Goal: Find specific page/section: Find specific page/section

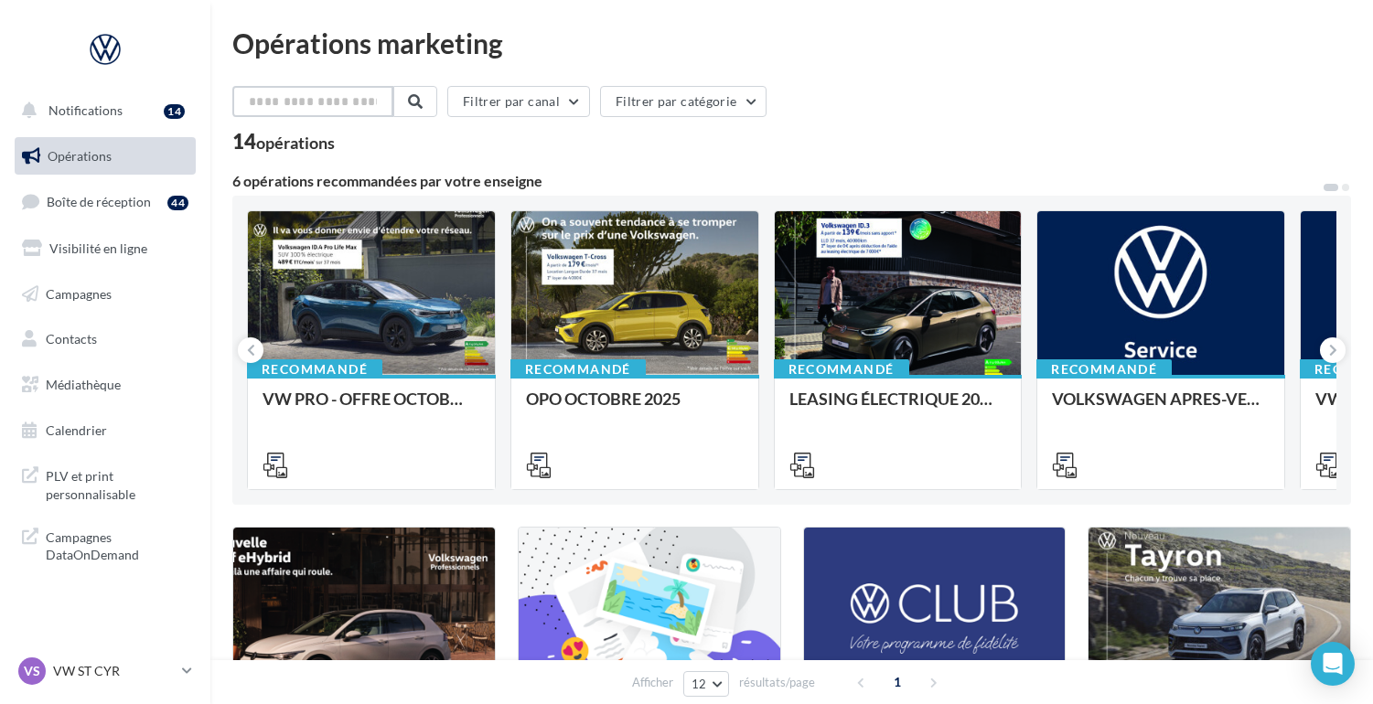
click at [289, 103] on input "text" at bounding box center [312, 101] width 161 height 31
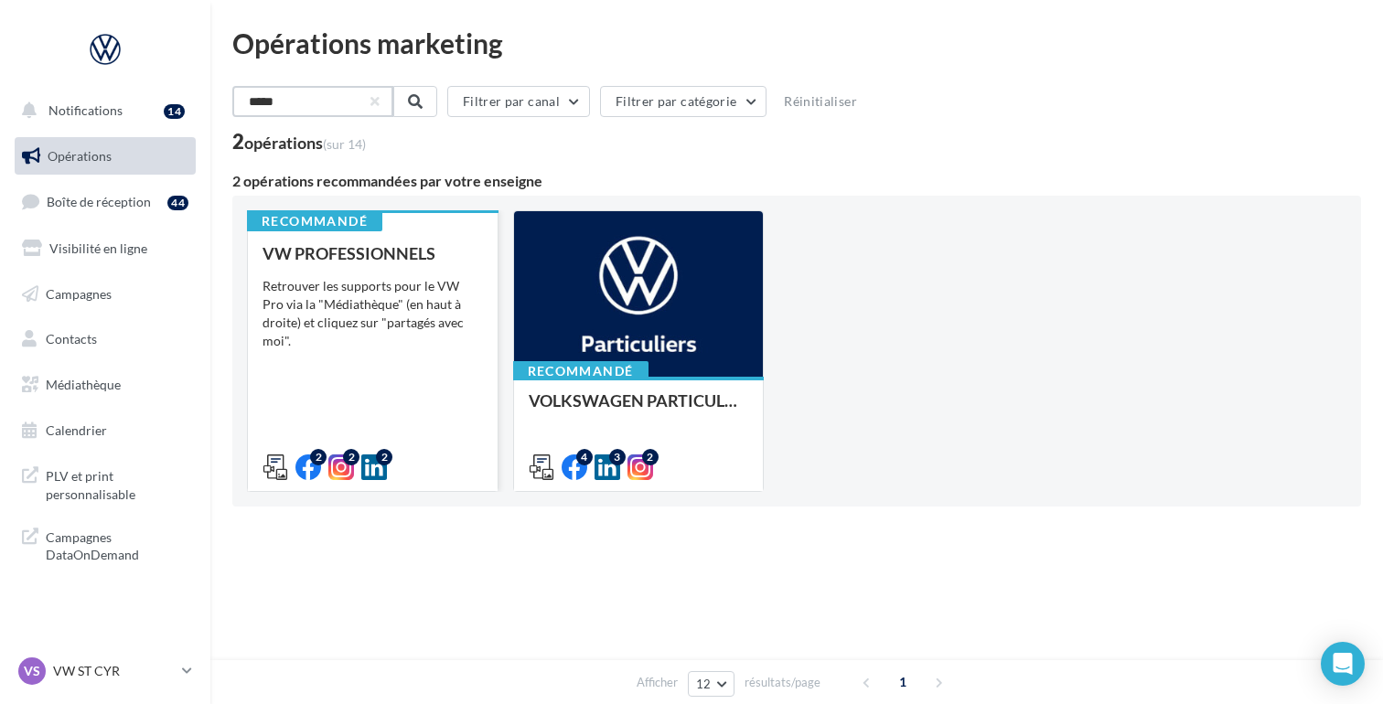
type input "*****"
click at [352, 305] on div "Retrouver les supports pour le VW Pro via la "Médiathèque" (en haut à droite) e…" at bounding box center [373, 313] width 220 height 73
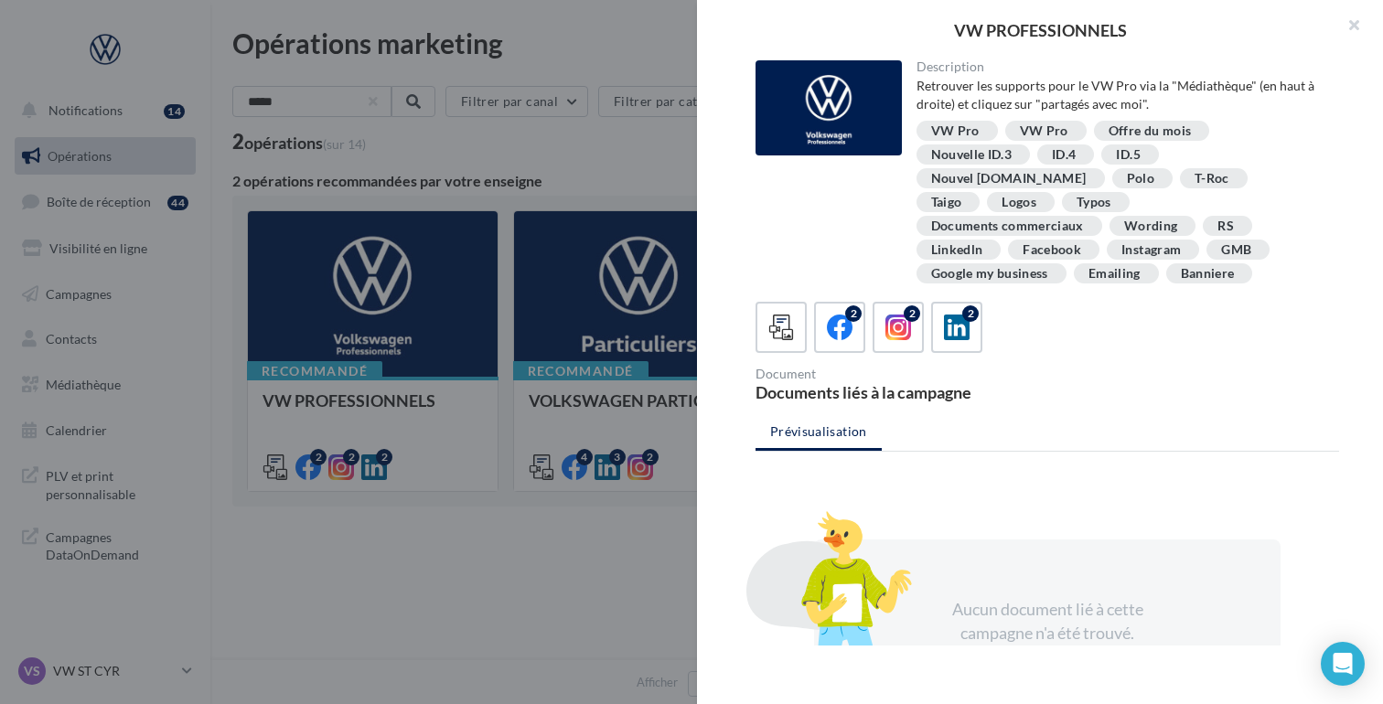
click at [1195, 179] on div "T-Roc" at bounding box center [1212, 179] width 35 height 14
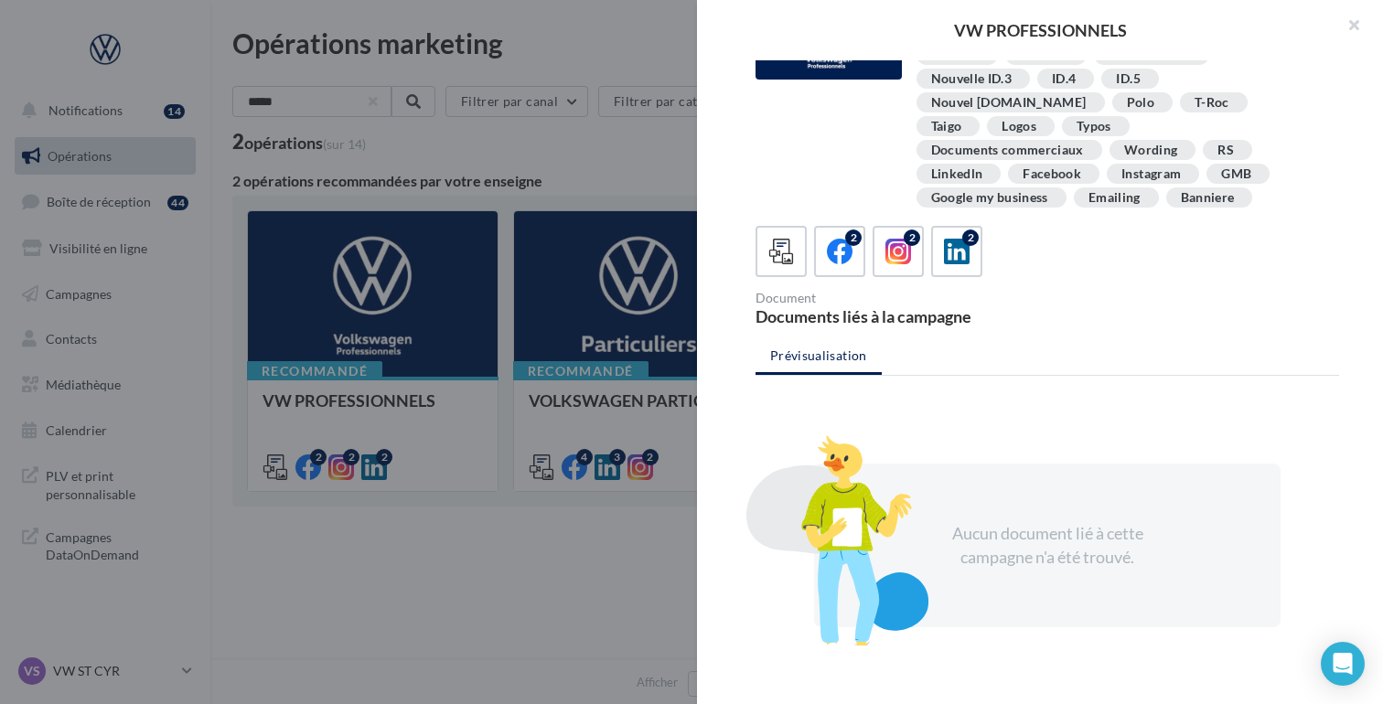
scroll to position [107, 0]
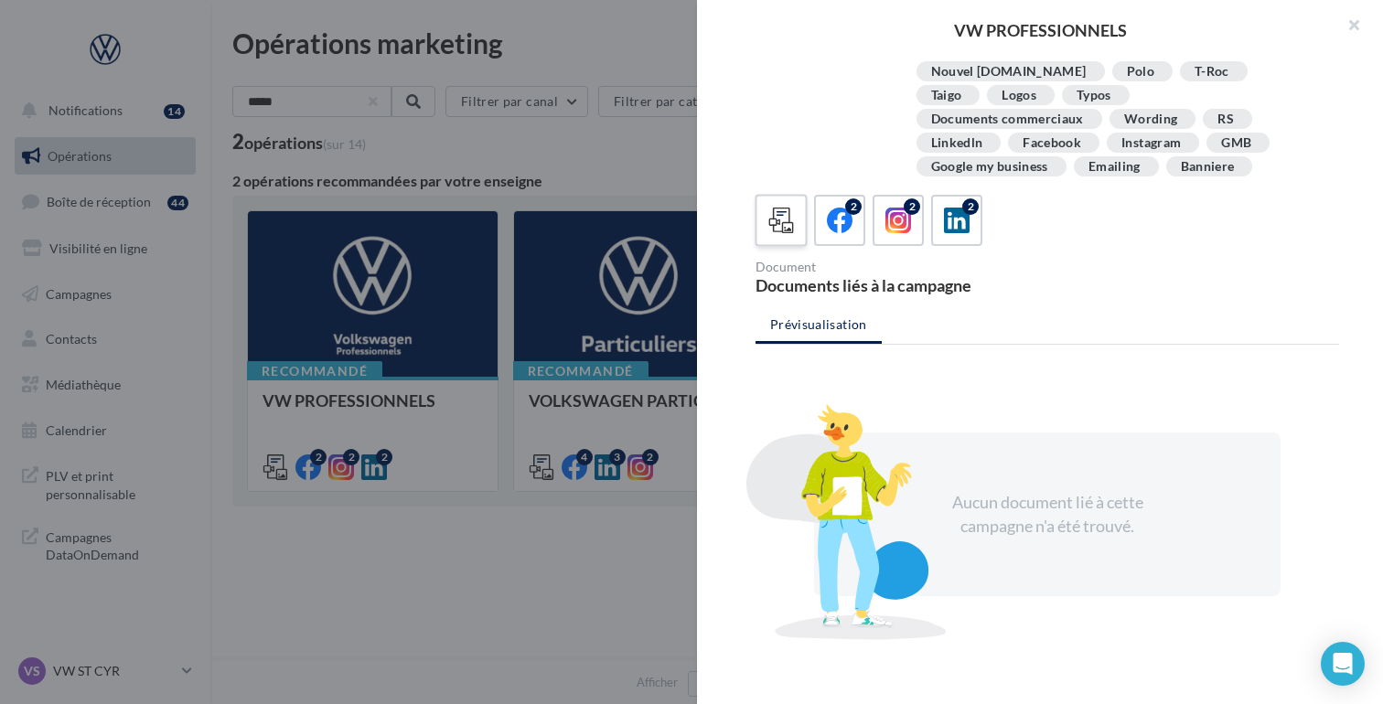
click at [781, 208] on icon at bounding box center [781, 221] width 27 height 27
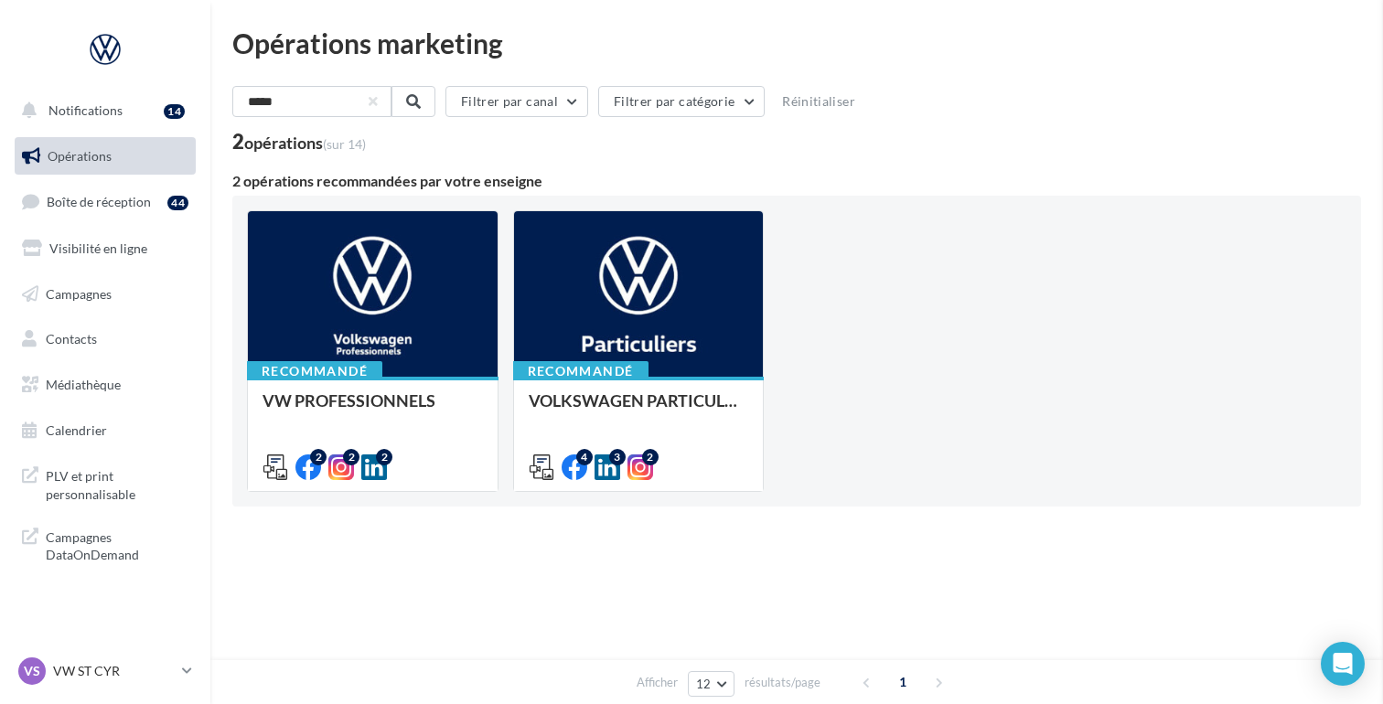
click at [94, 392] on span "Médiathèque" at bounding box center [83, 385] width 75 height 16
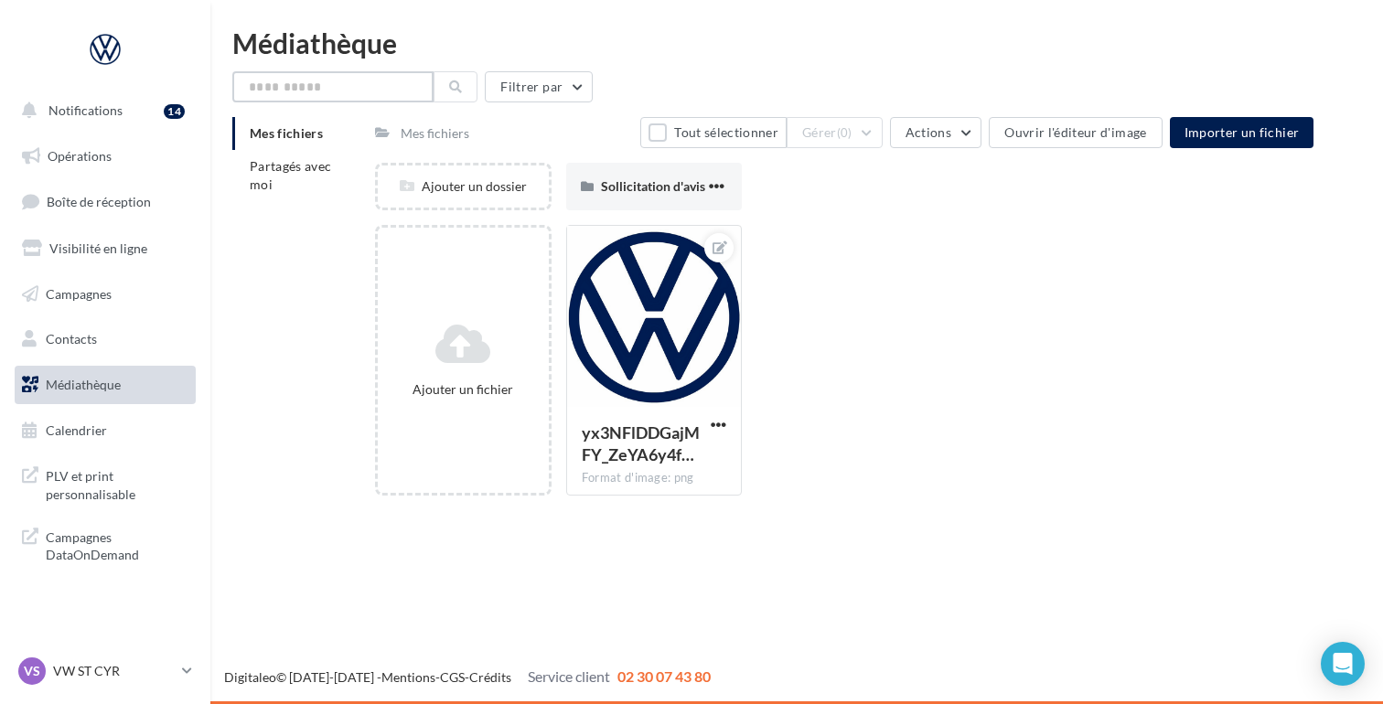
click at [275, 90] on input "text" at bounding box center [332, 86] width 201 height 31
click at [268, 177] on span "Partagés avec moi" at bounding box center [291, 175] width 82 height 34
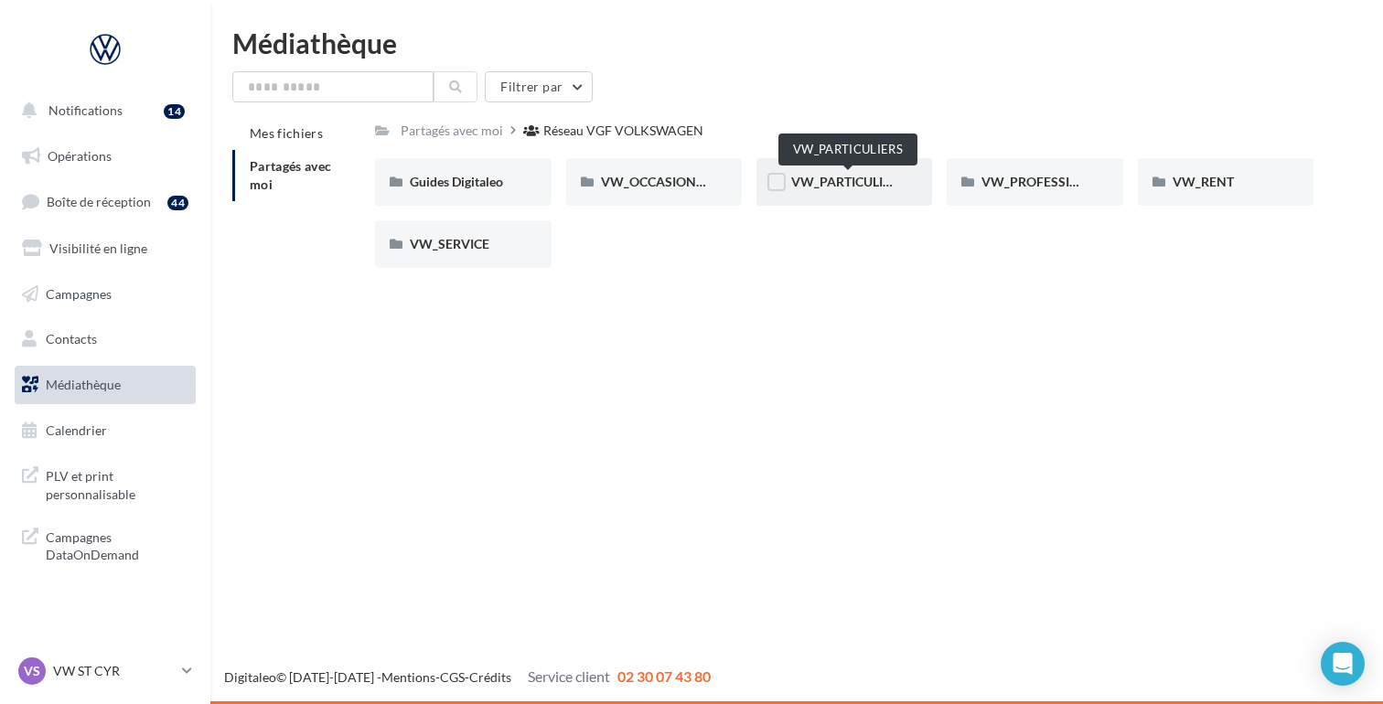
click at [852, 179] on span "VW_PARTICULIERS" at bounding box center [848, 182] width 114 height 16
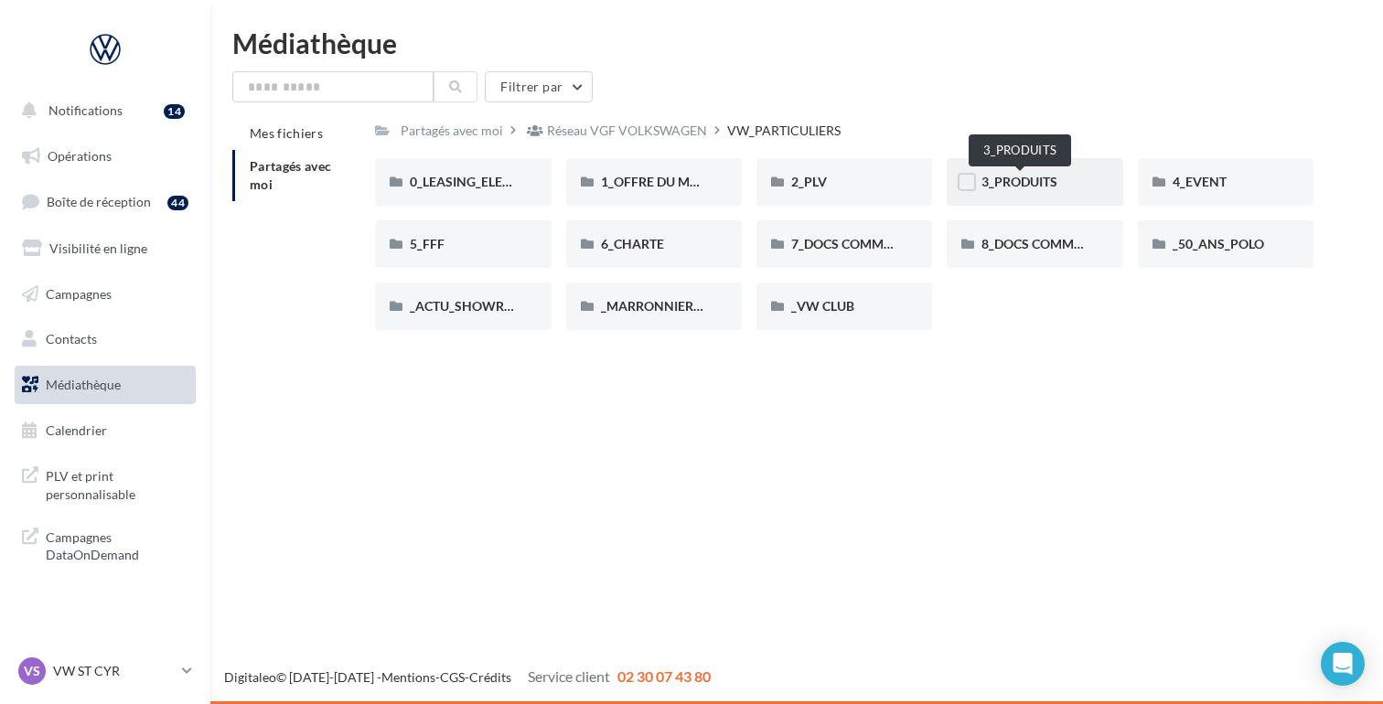
click at [1032, 177] on span "3_PRODUITS" at bounding box center [1020, 182] width 76 height 16
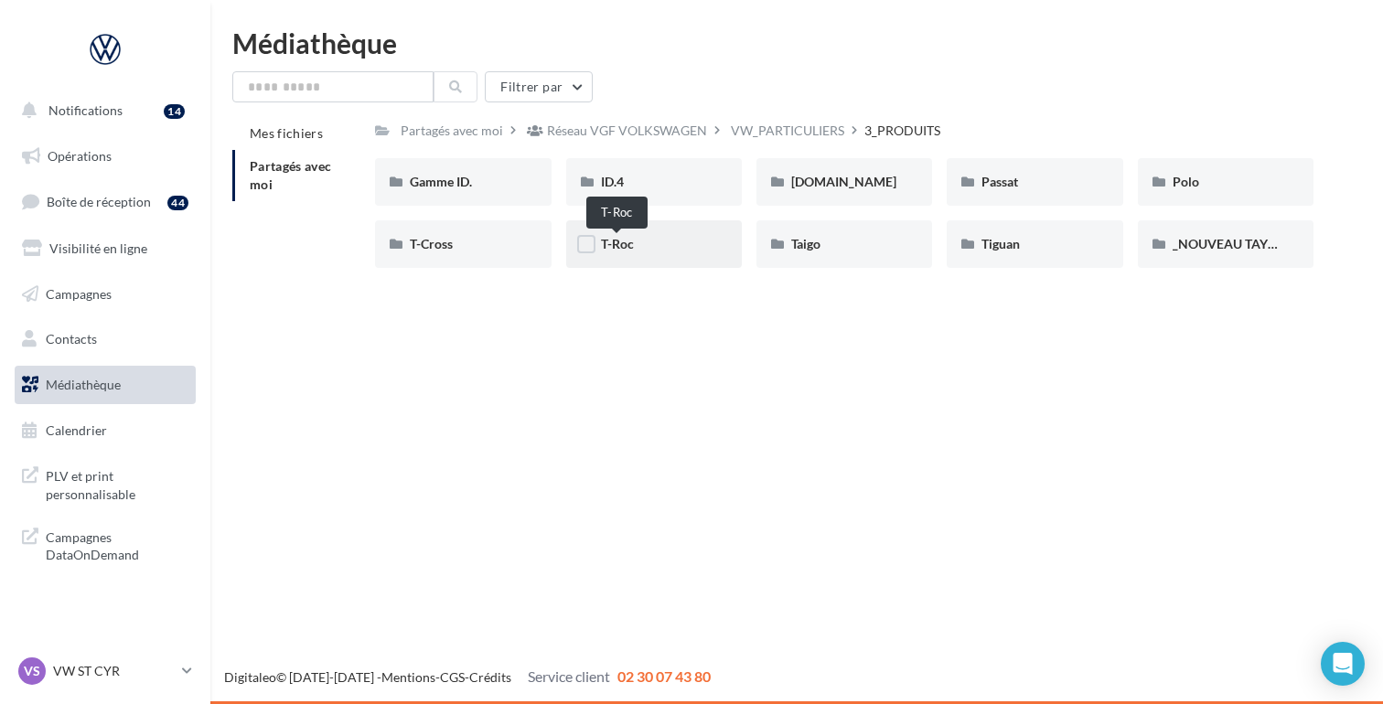
click at [610, 240] on span "T-Roc" at bounding box center [617, 244] width 33 height 16
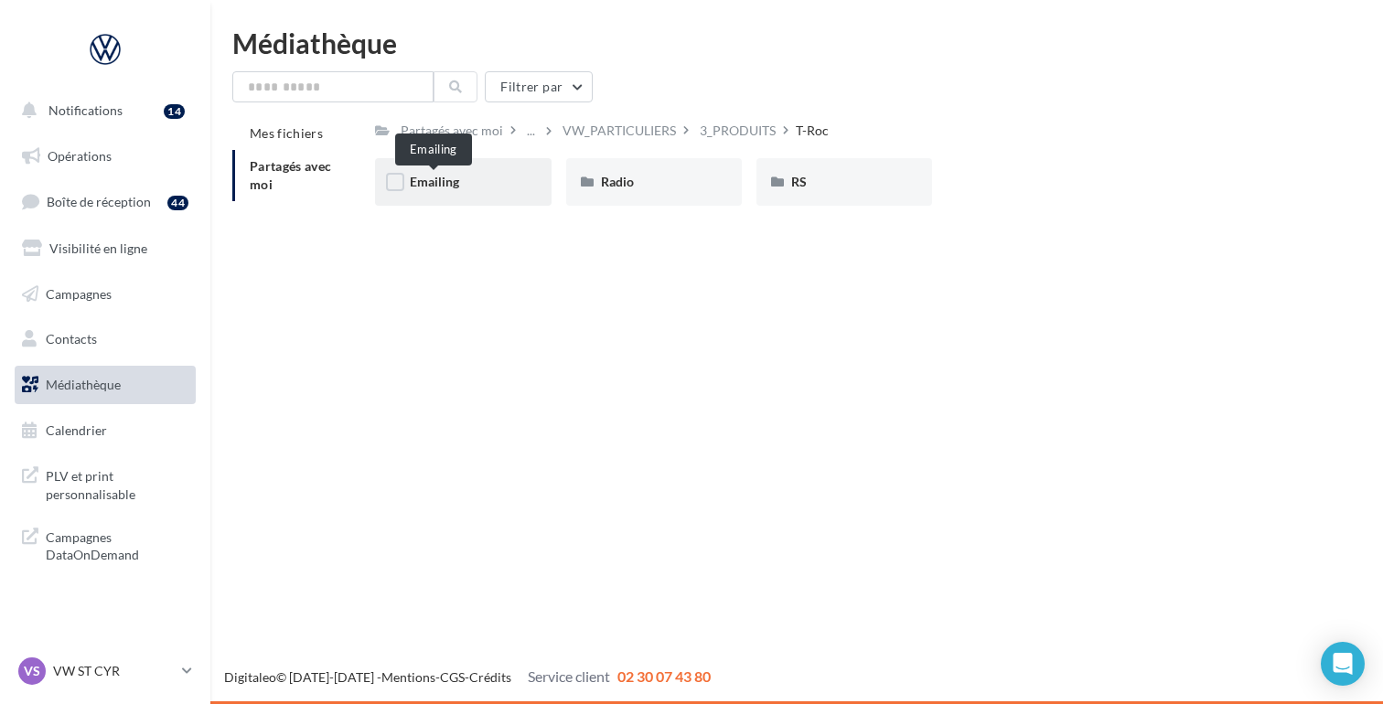
click at [441, 185] on span "Emailing" at bounding box center [434, 182] width 49 height 16
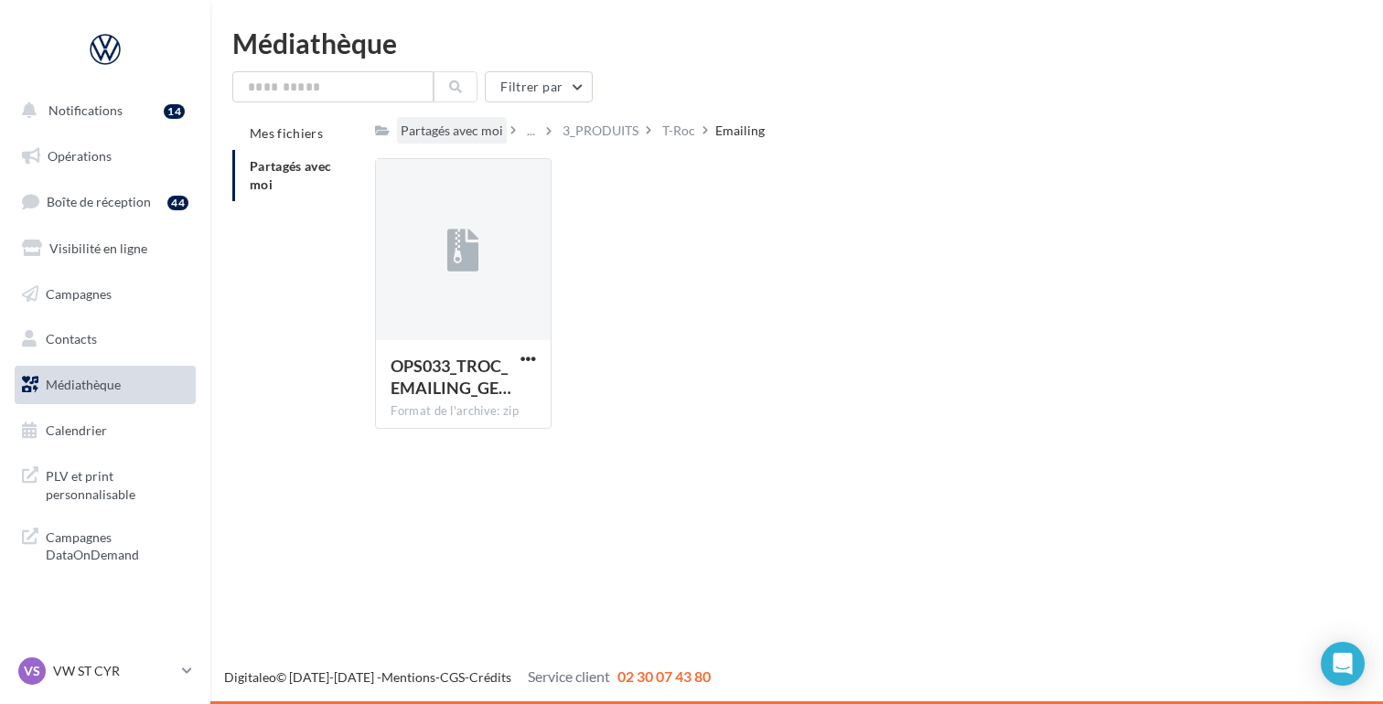
click at [413, 134] on div "Partagés avec moi" at bounding box center [452, 131] width 102 height 18
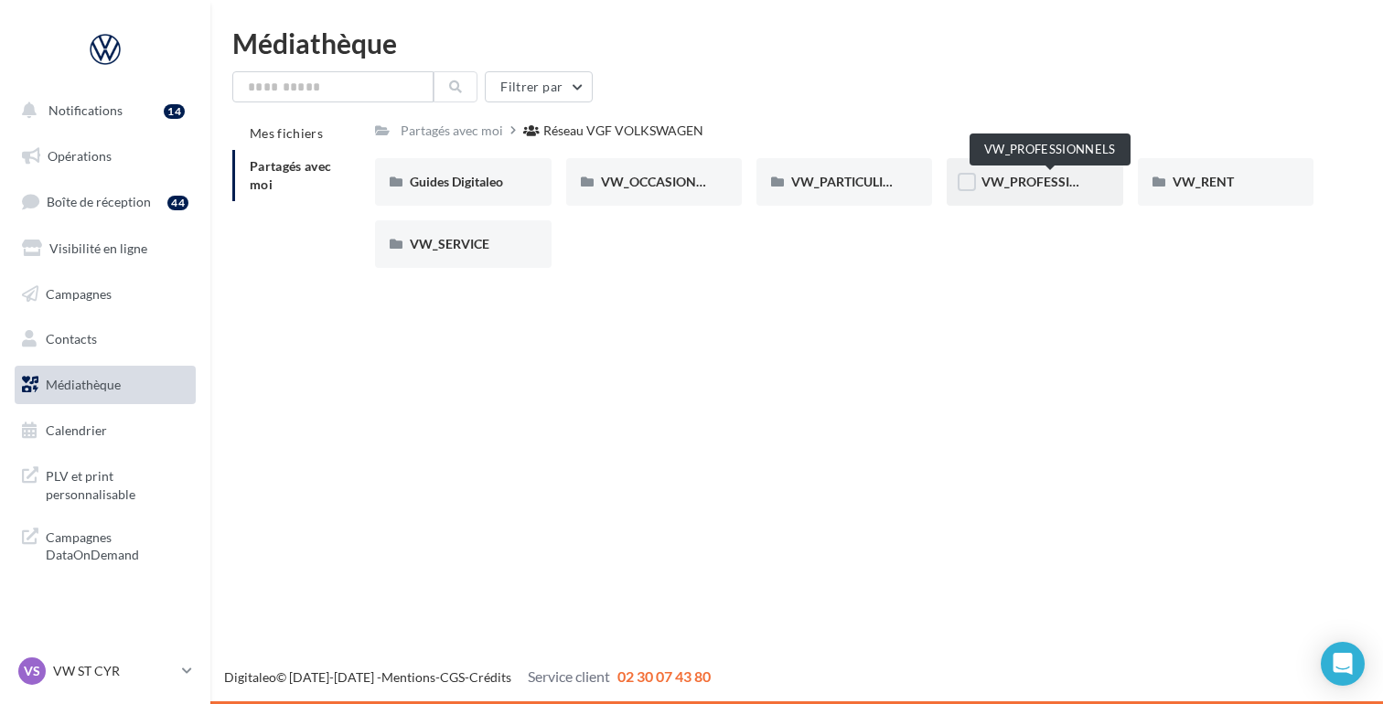
click at [1061, 186] on span "VW_PROFESSIONNELS" at bounding box center [1051, 182] width 139 height 16
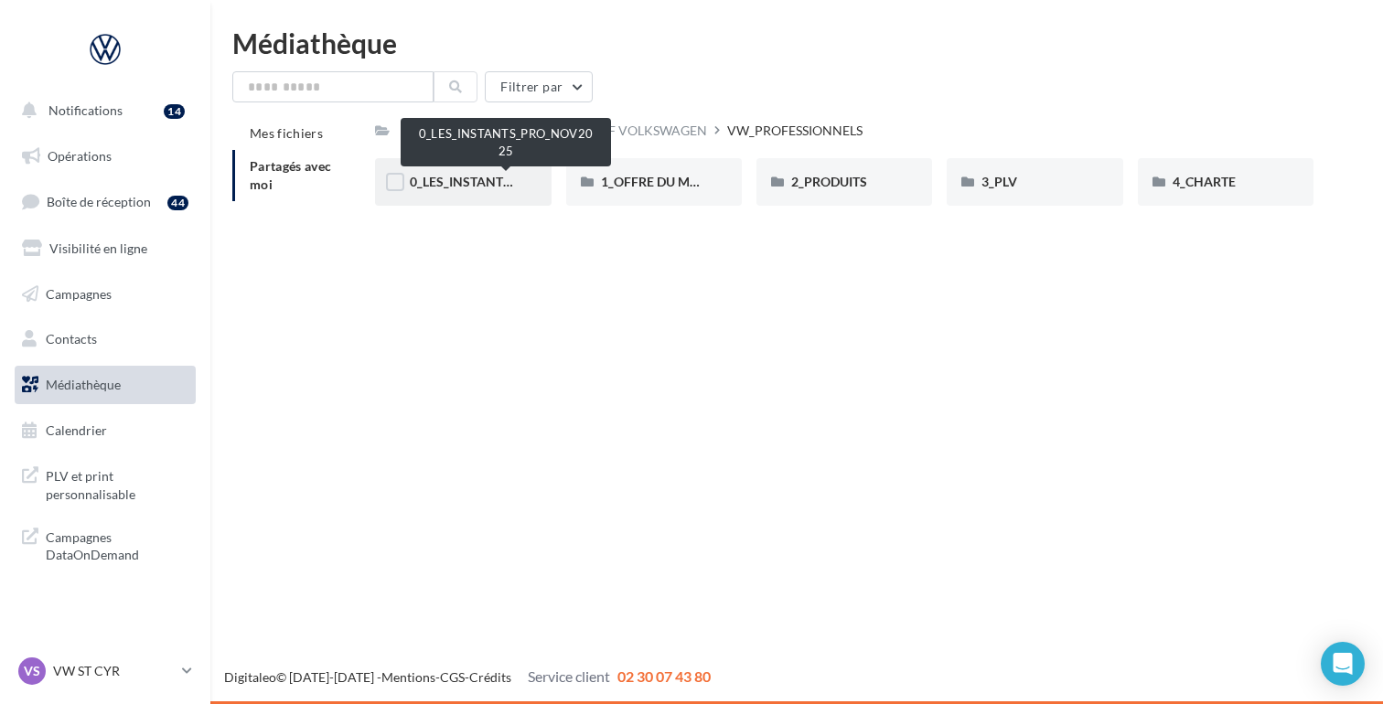
click at [463, 179] on span "0_LES_INSTANTS_PRO_NOV2025" at bounding box center [508, 182] width 197 height 16
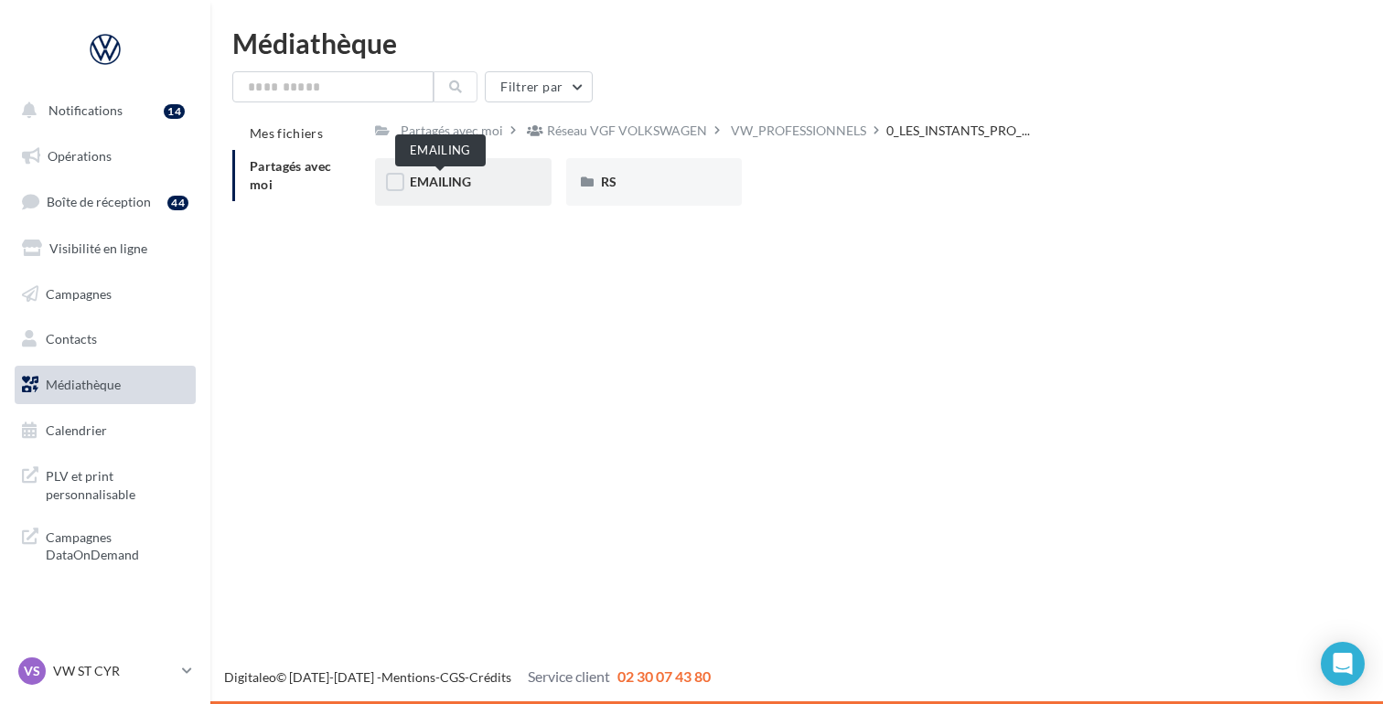
click at [456, 179] on span "EMAILING" at bounding box center [440, 182] width 61 height 16
click at [456, 179] on span "INVITATION" at bounding box center [446, 182] width 72 height 16
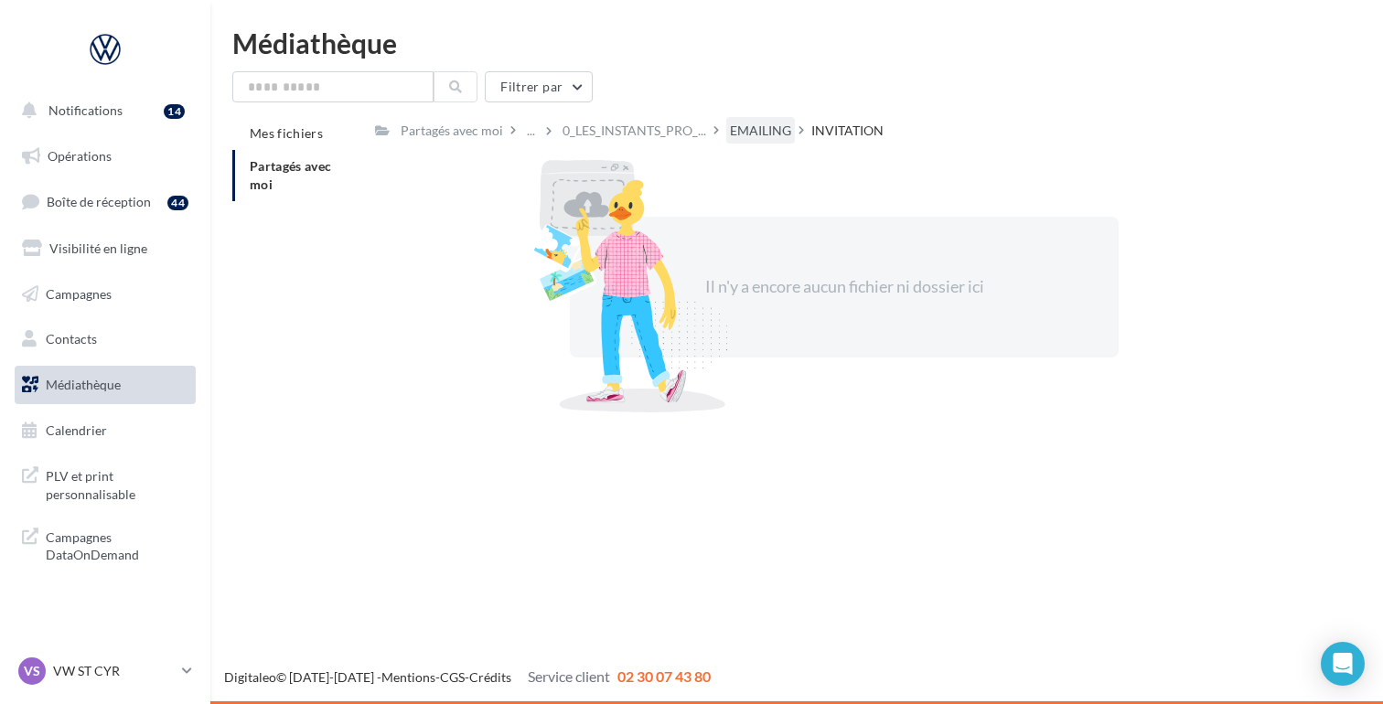
click at [760, 129] on div "EMAILING" at bounding box center [760, 131] width 61 height 18
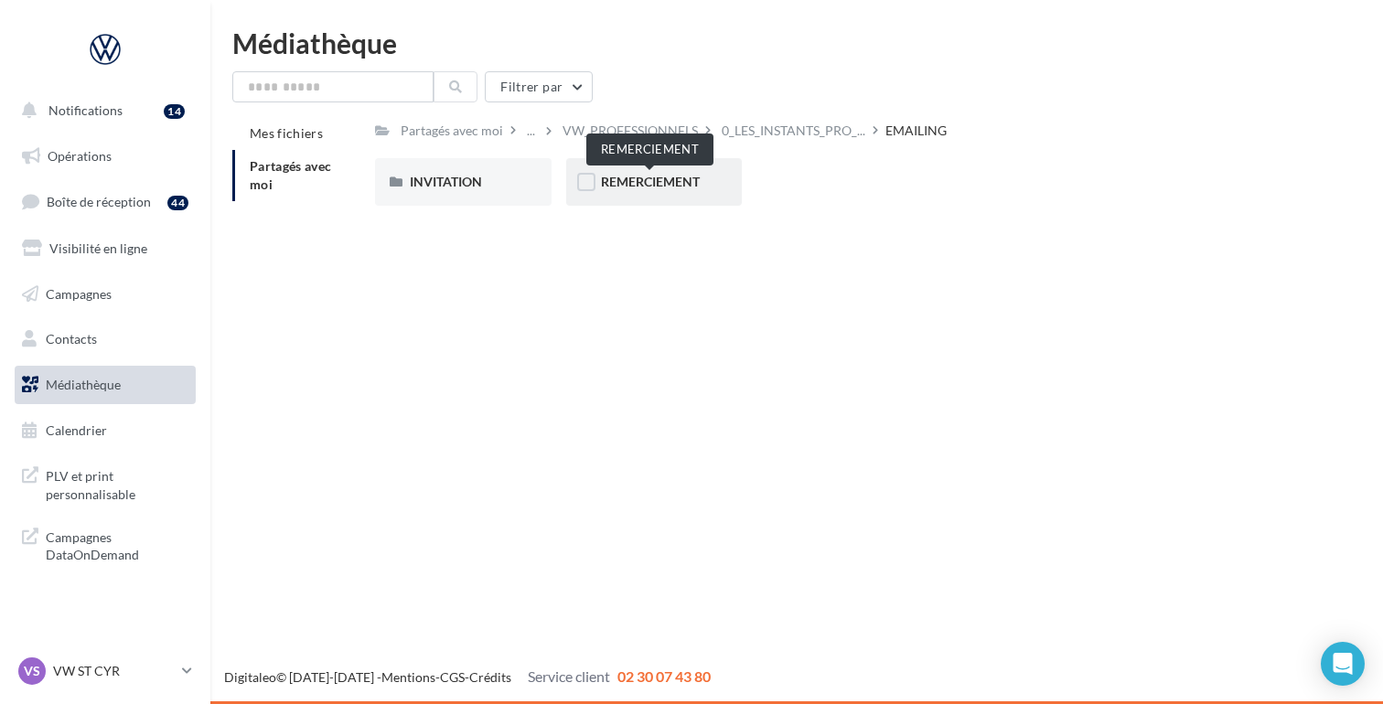
click at [661, 179] on span "REMERCIEMENT" at bounding box center [650, 182] width 99 height 16
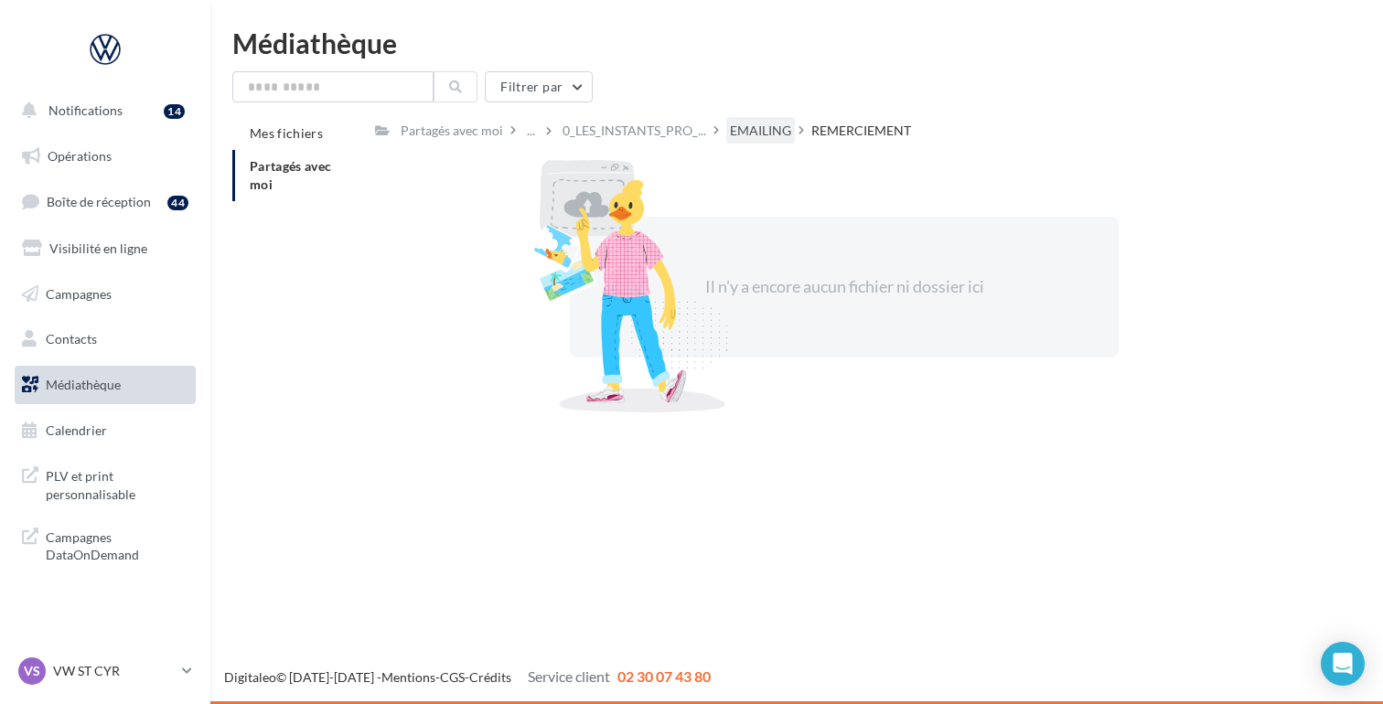
click at [762, 138] on div "EMAILING" at bounding box center [760, 131] width 61 height 18
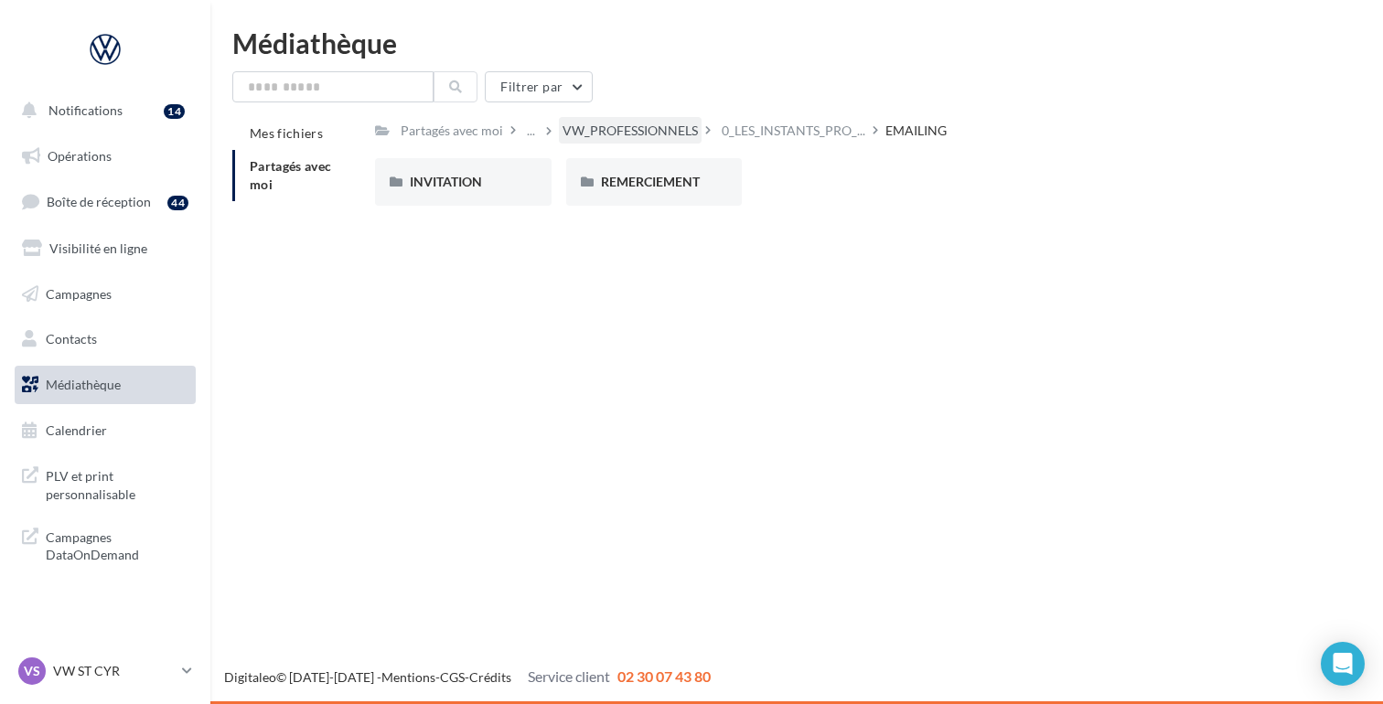
click at [615, 132] on div "VW_PROFESSIONNELS" at bounding box center [630, 131] width 135 height 18
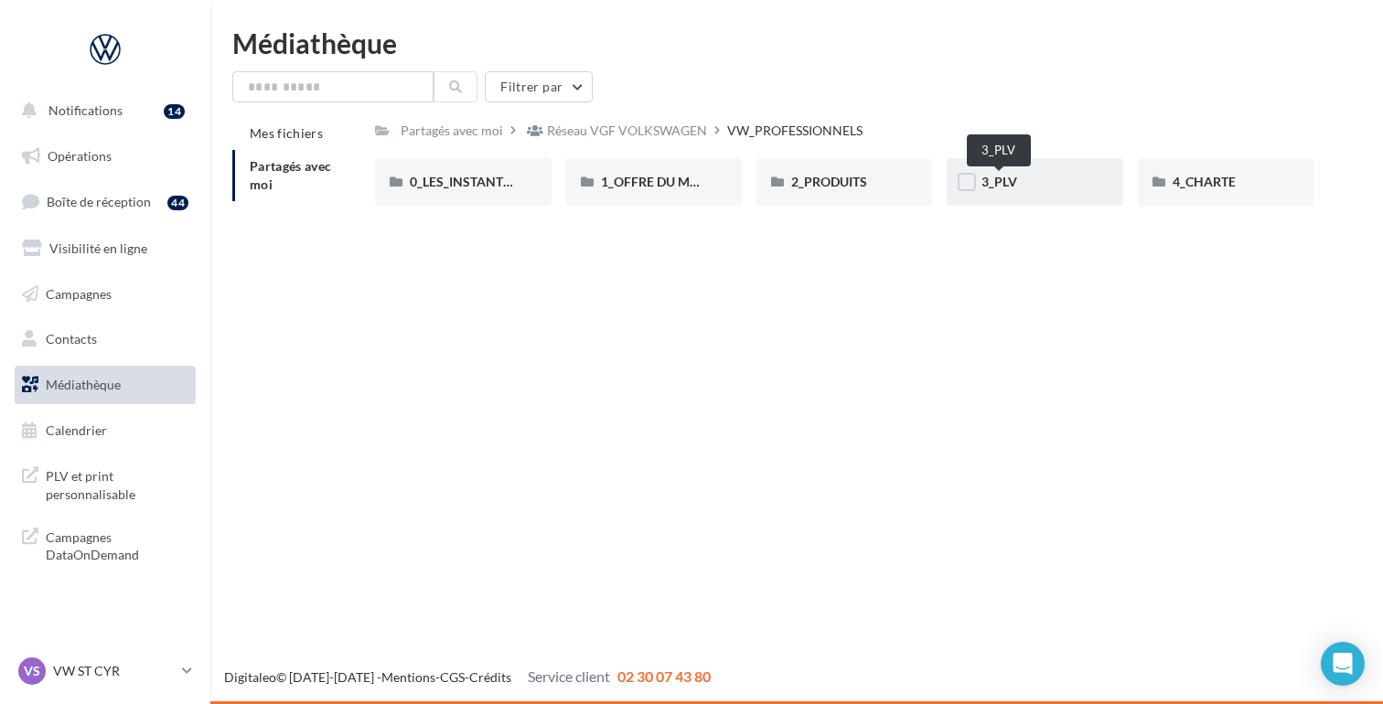
click at [1003, 188] on span "3_PLV" at bounding box center [1000, 182] width 36 height 16
click at [340, 67] on div "Médiathèque Filtrer par Mes fichiers Partagés avec moi Partagés avec moi Réseau…" at bounding box center [796, 155] width 1173 height 253
click at [339, 82] on input "text" at bounding box center [332, 86] width 201 height 31
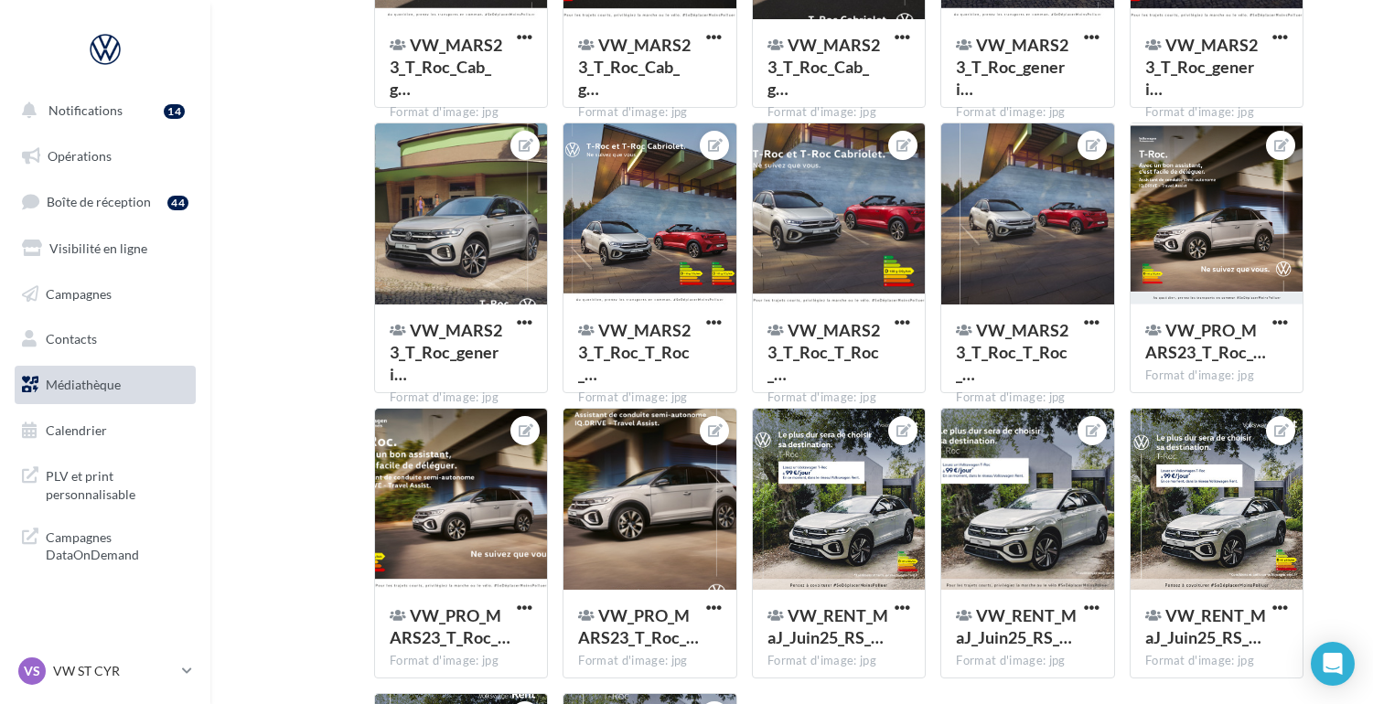
scroll to position [1997, 0]
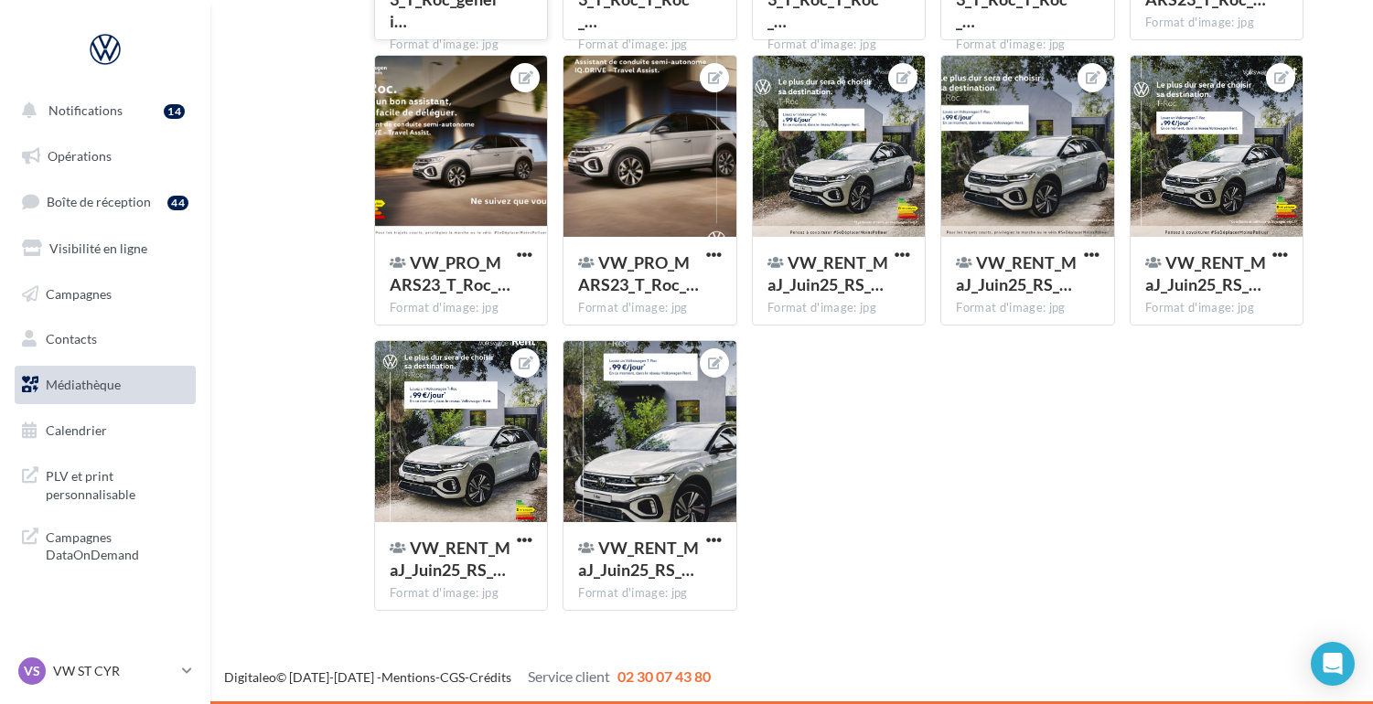
type input "*****"
